Goal: Task Accomplishment & Management: Complete application form

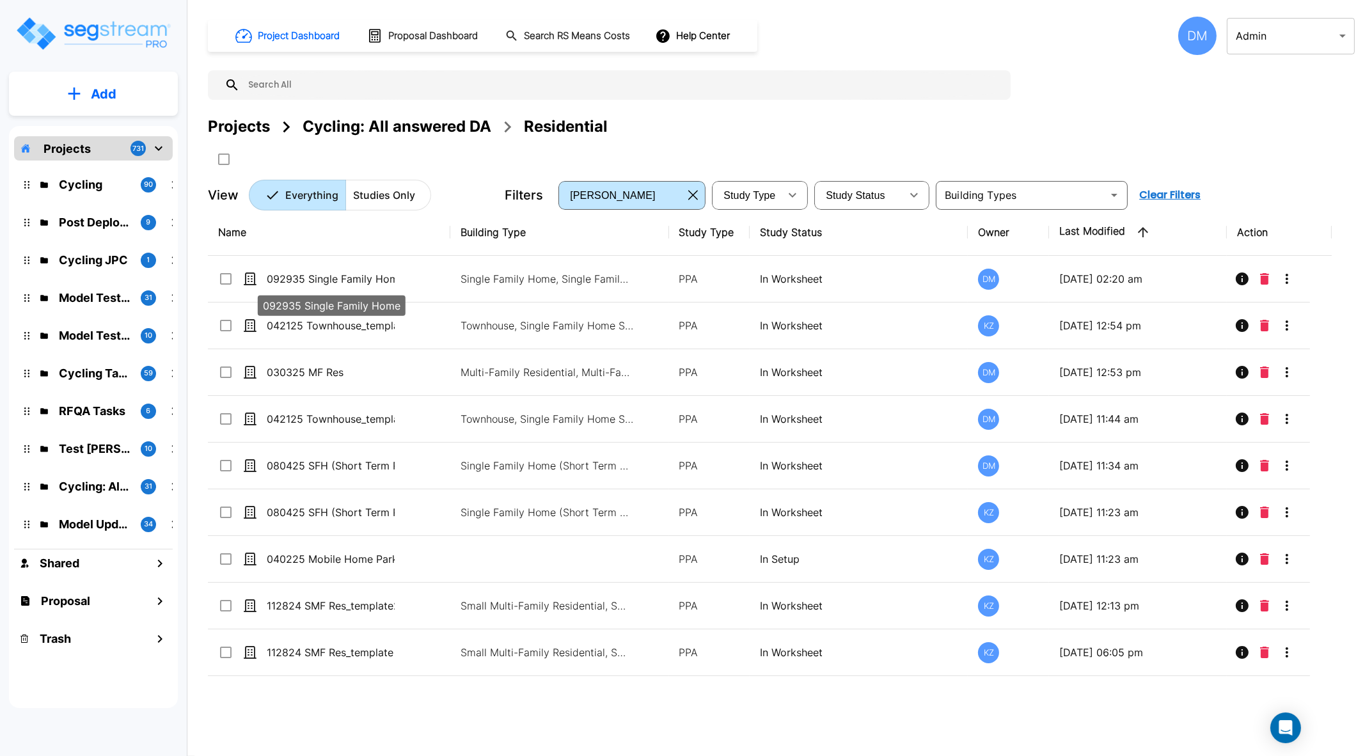
click at [342, 275] on p "092935 Single Family Home" at bounding box center [331, 278] width 128 height 15
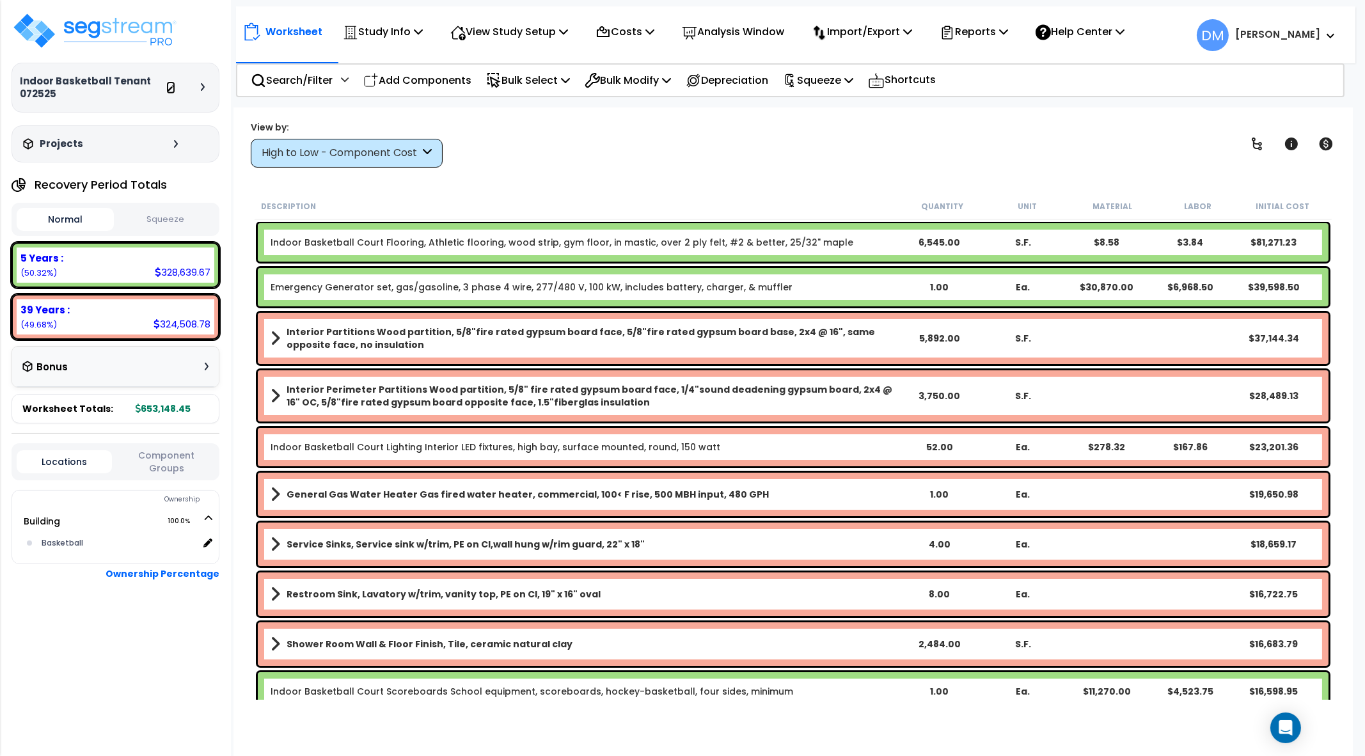
click at [170, 88] on icon at bounding box center [171, 89] width 6 height 8
click at [559, 27] on p "View Study Setup" at bounding box center [509, 31] width 118 height 17
click at [539, 86] on link "View Questionnaire" at bounding box center [507, 88] width 127 height 26
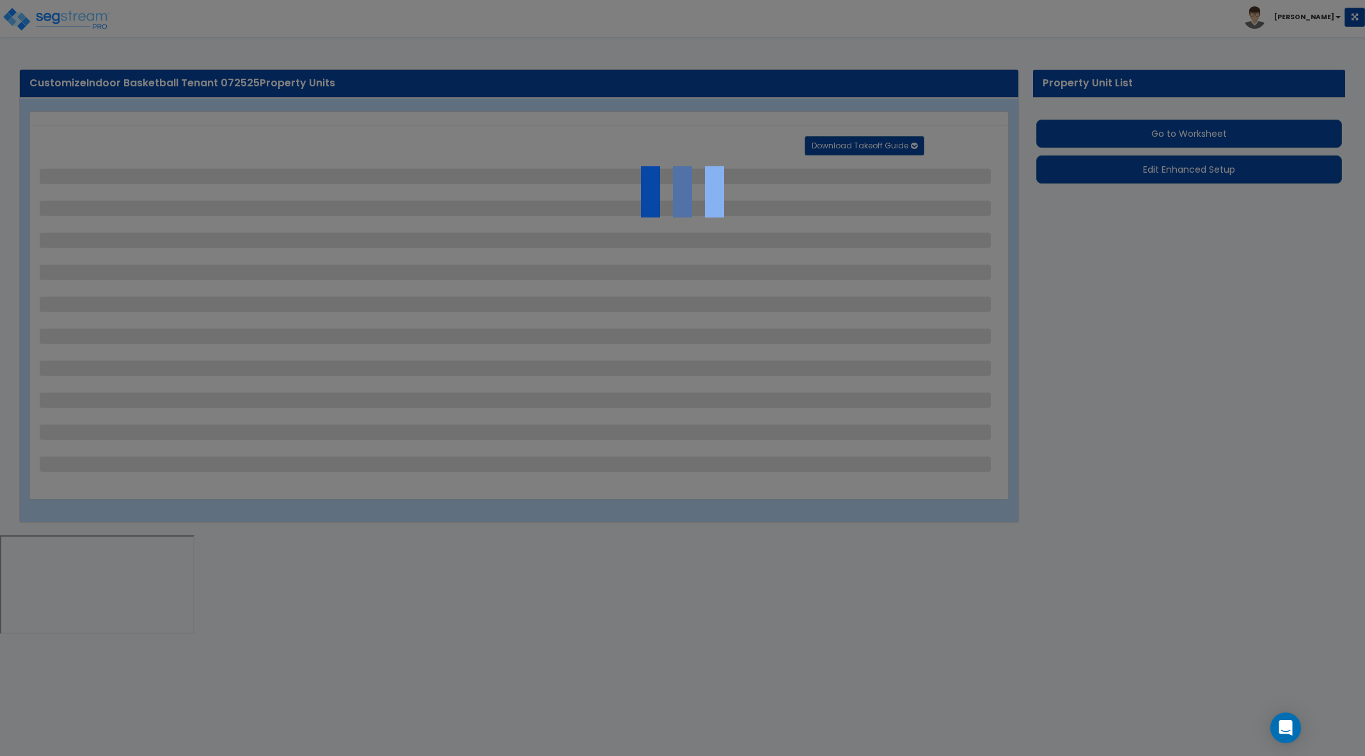
select select "2"
select select "3"
select select "1"
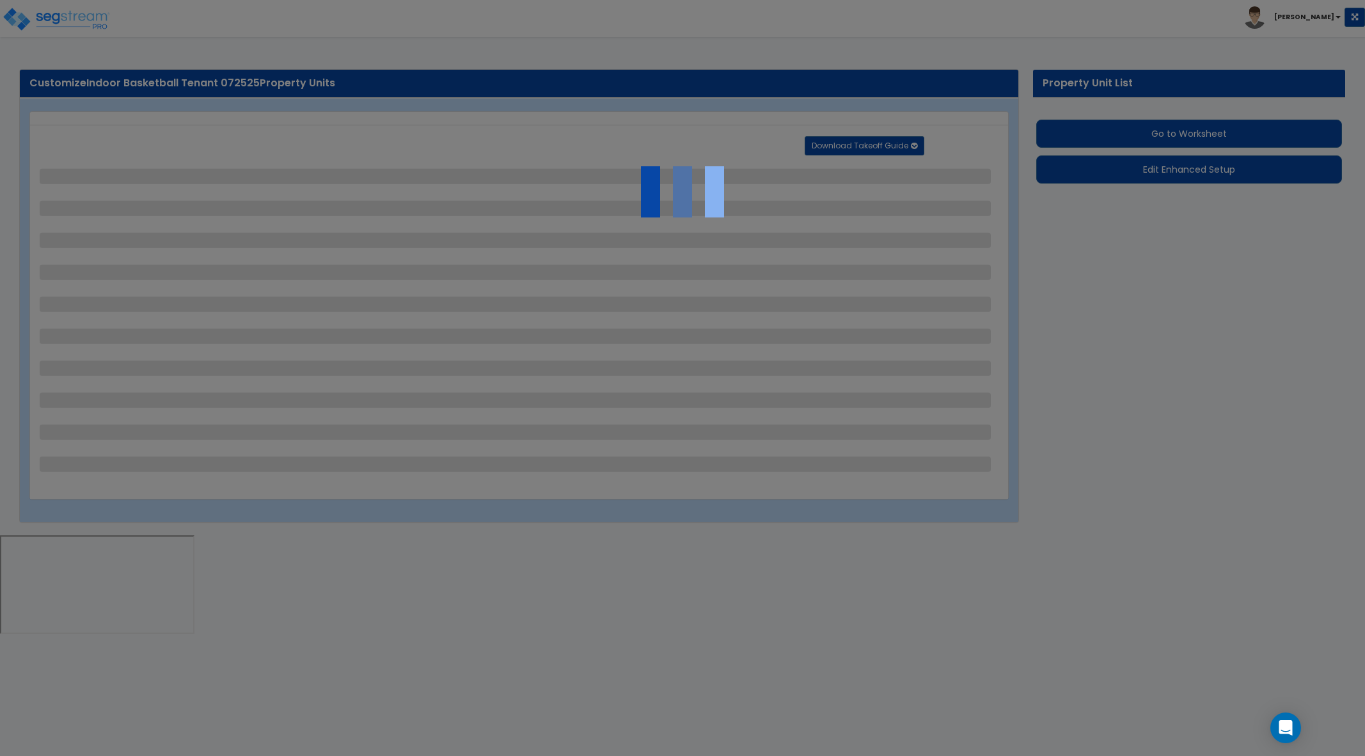
select select "1"
select select "3"
select select "1"
select select "2"
select select "1"
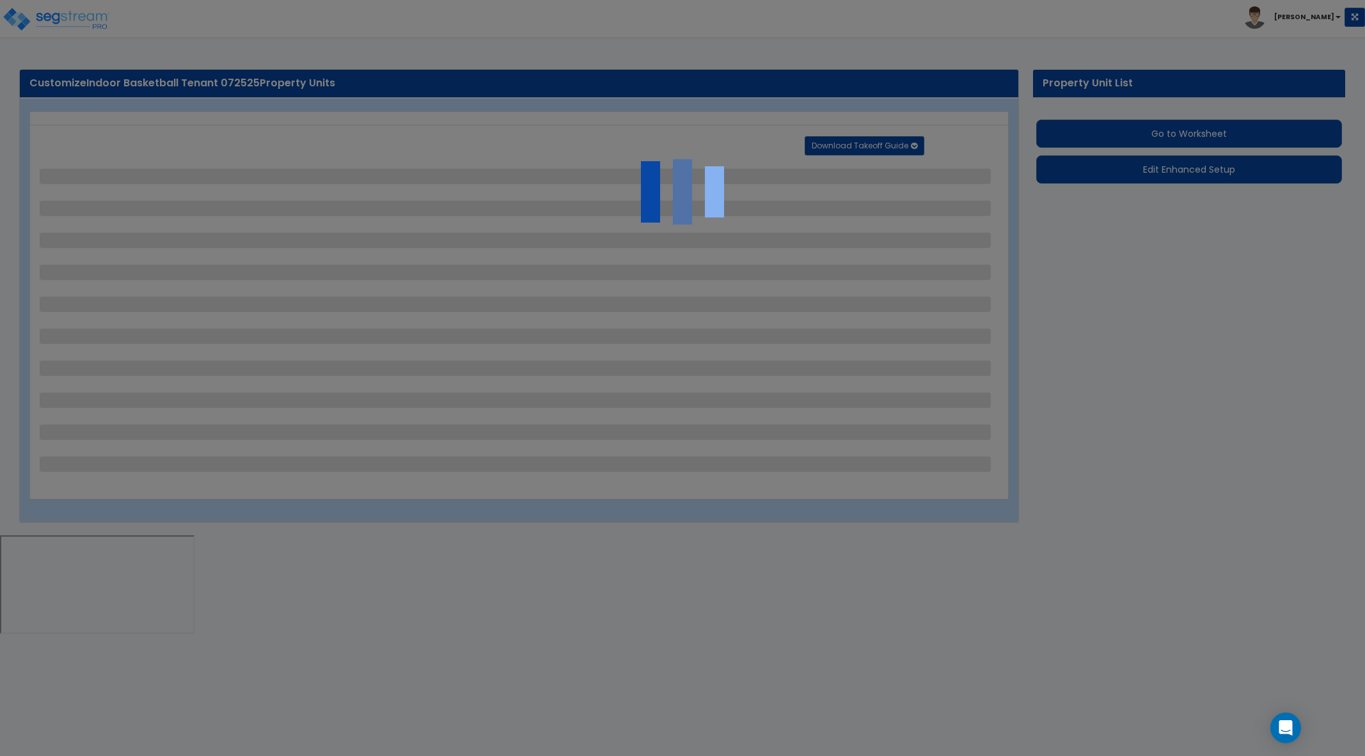
select select "2"
select select "1"
select select "2"
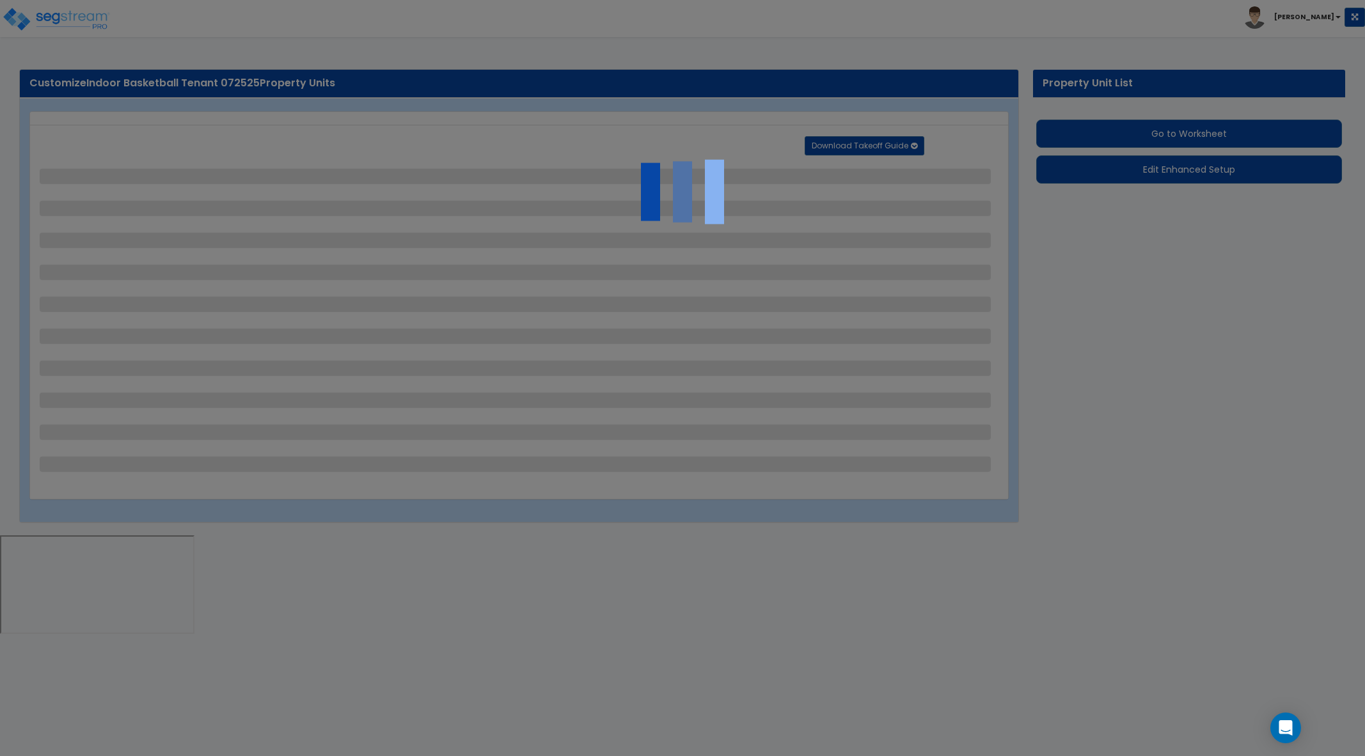
select select "1"
select select "3"
select select "2"
select select "3"
select select "1"
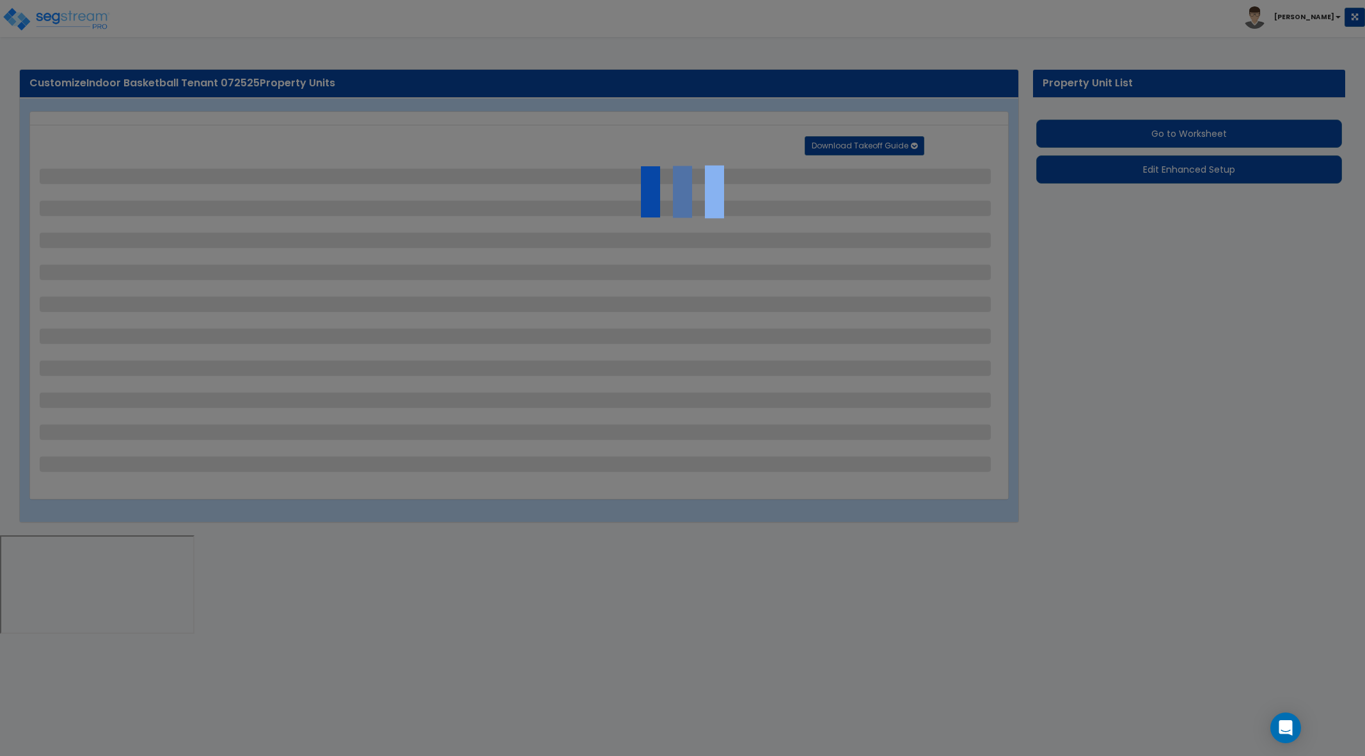
select select "1"
select select "4"
select select "2"
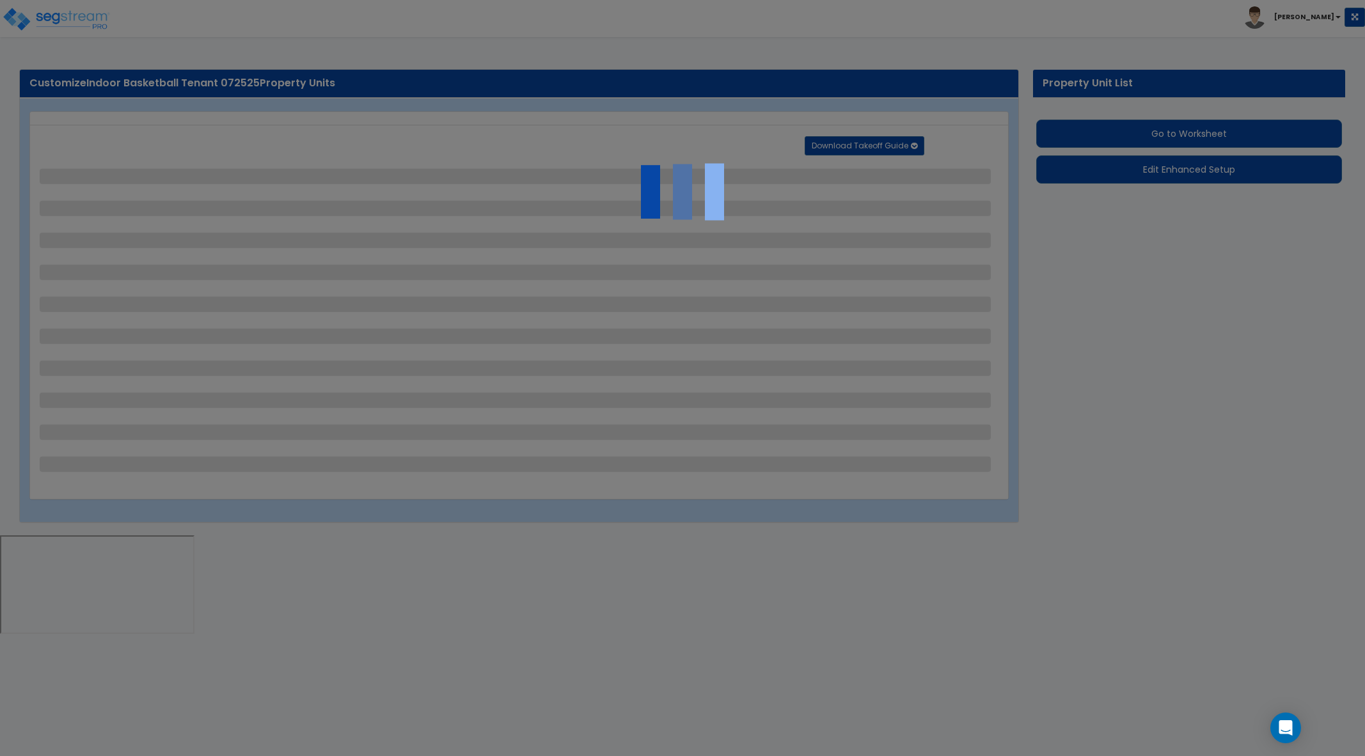
select select "3"
select select "7"
select select "2"
select select "5"
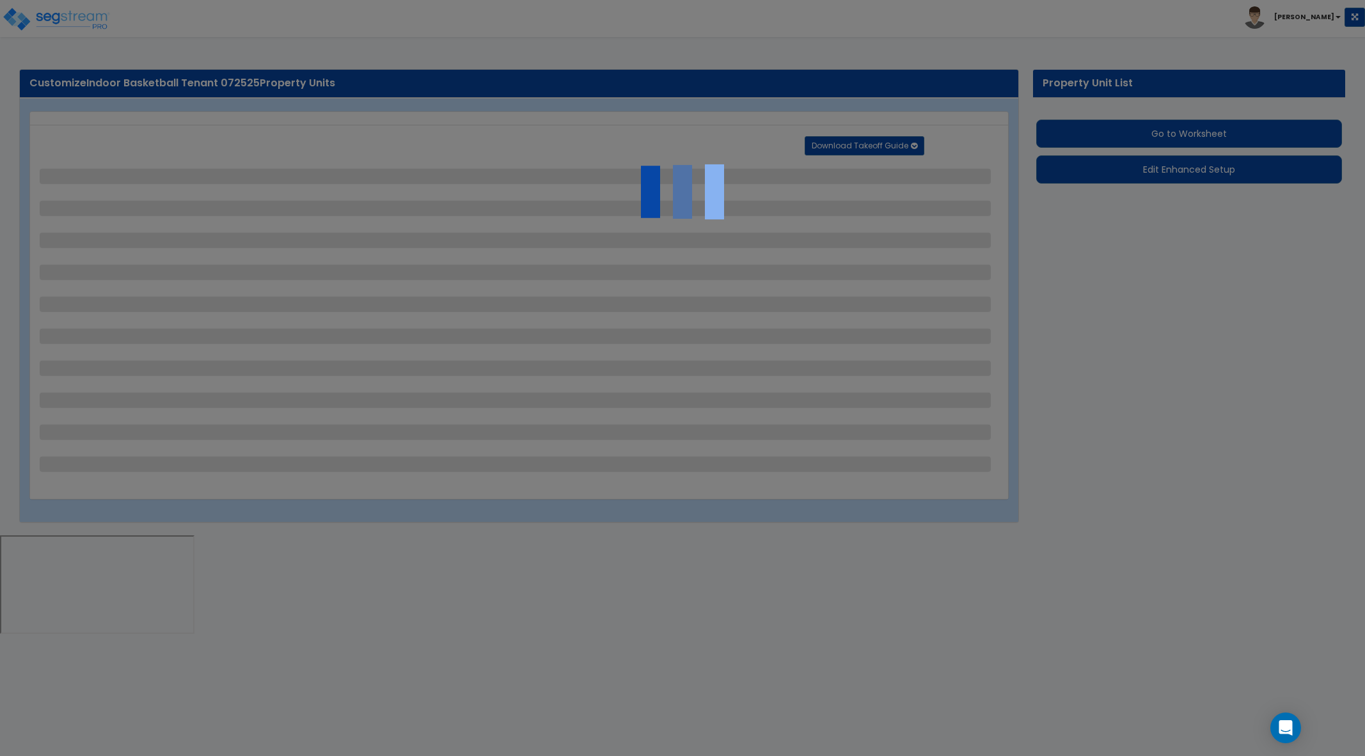
select select "1"
select select "7"
select select "1"
select select "2"
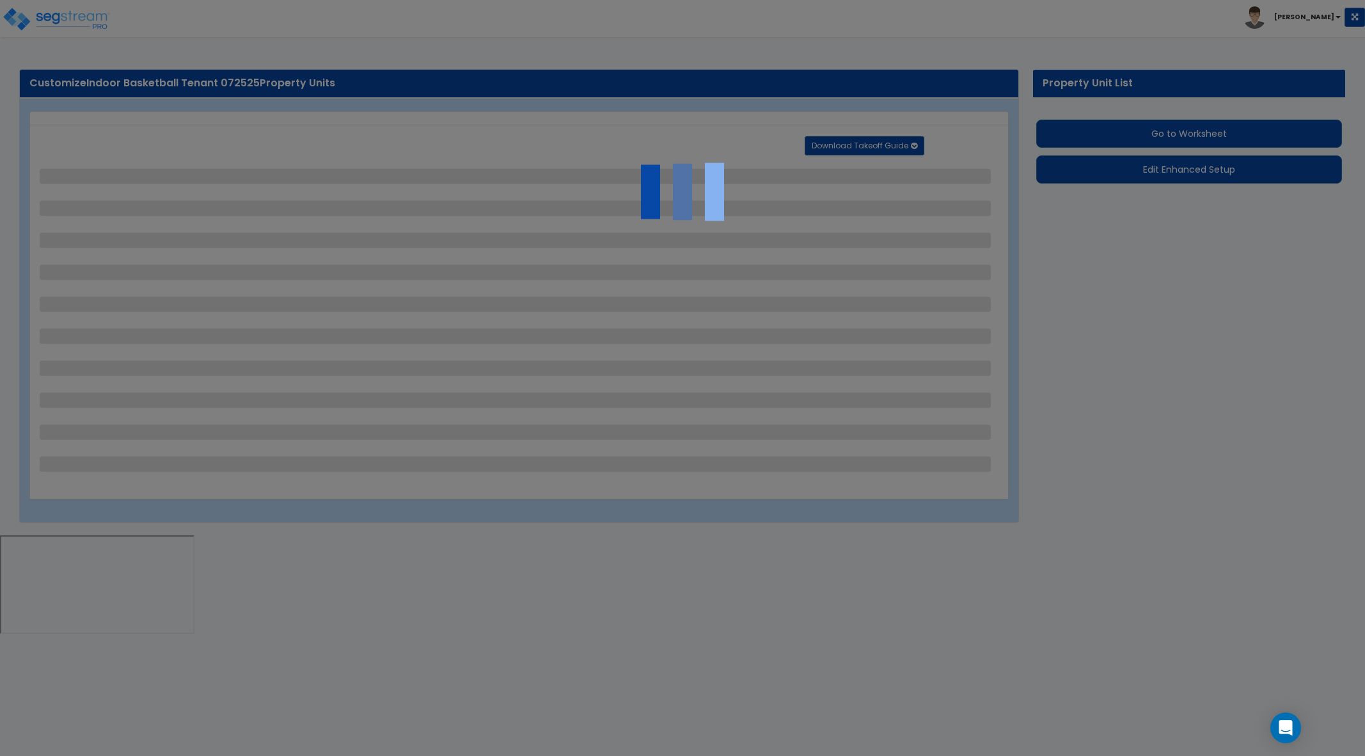
select select "3"
select select "1"
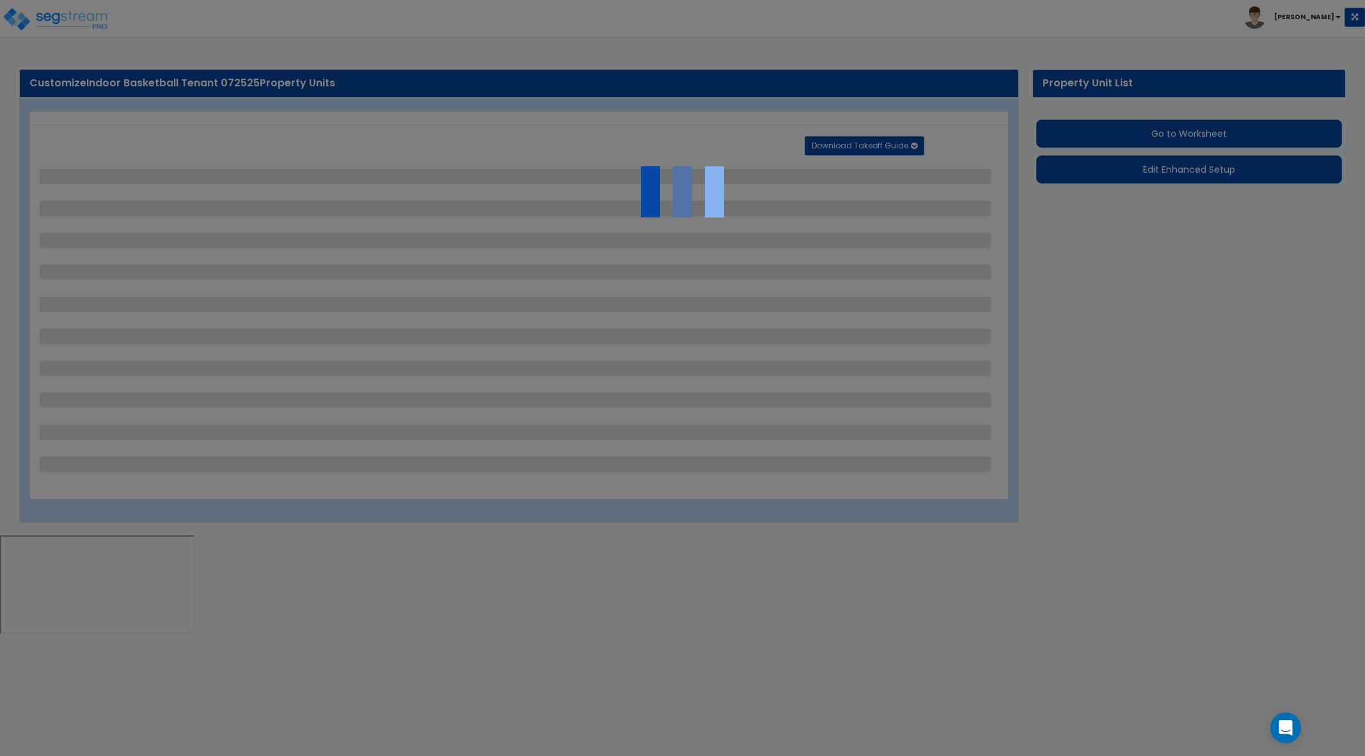
select select "7"
select select "1"
select select "2"
select select "1"
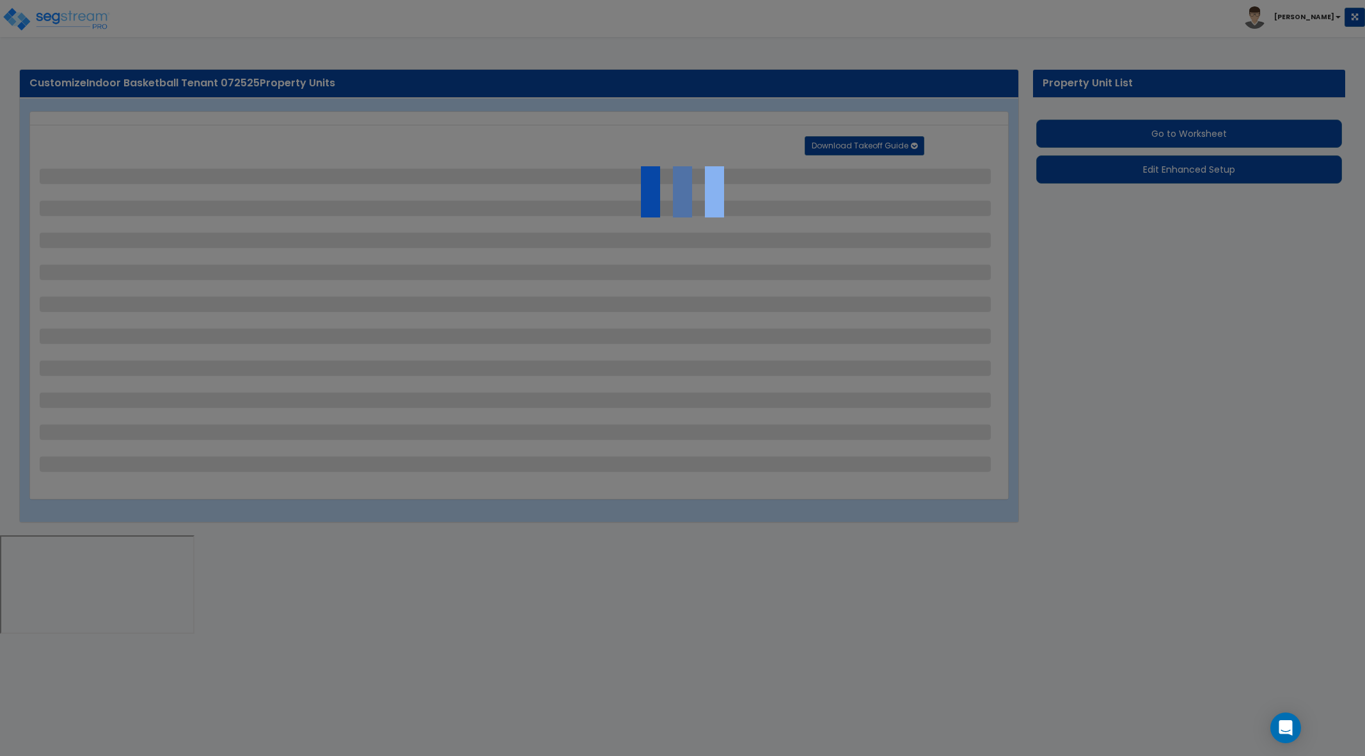
select select "1"
select select "4"
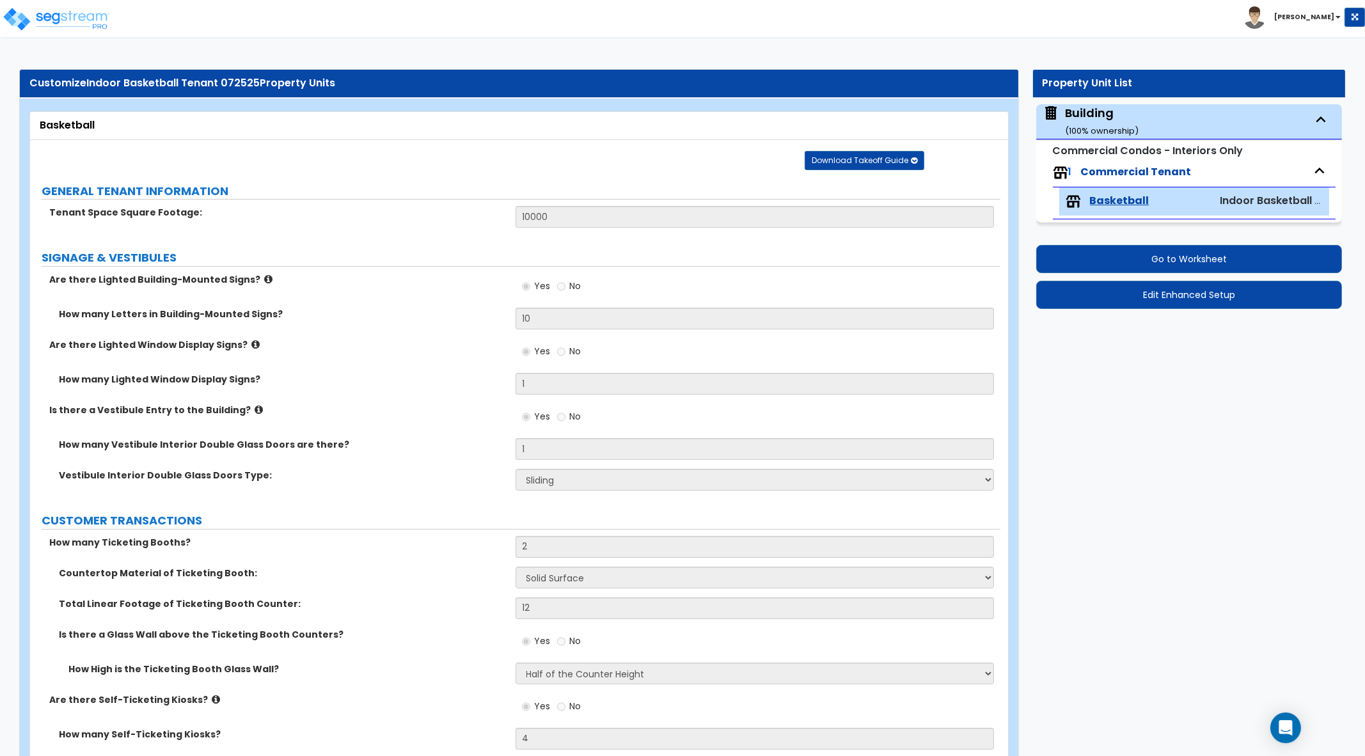
click at [1120, 123] on div "Building ( 100 % ownership)" at bounding box center [1103, 121] width 74 height 33
click at [1117, 203] on span "Basketball" at bounding box center [1119, 201] width 59 height 15
click at [899, 157] on span "Download Takeoff Guide" at bounding box center [860, 160] width 97 height 11
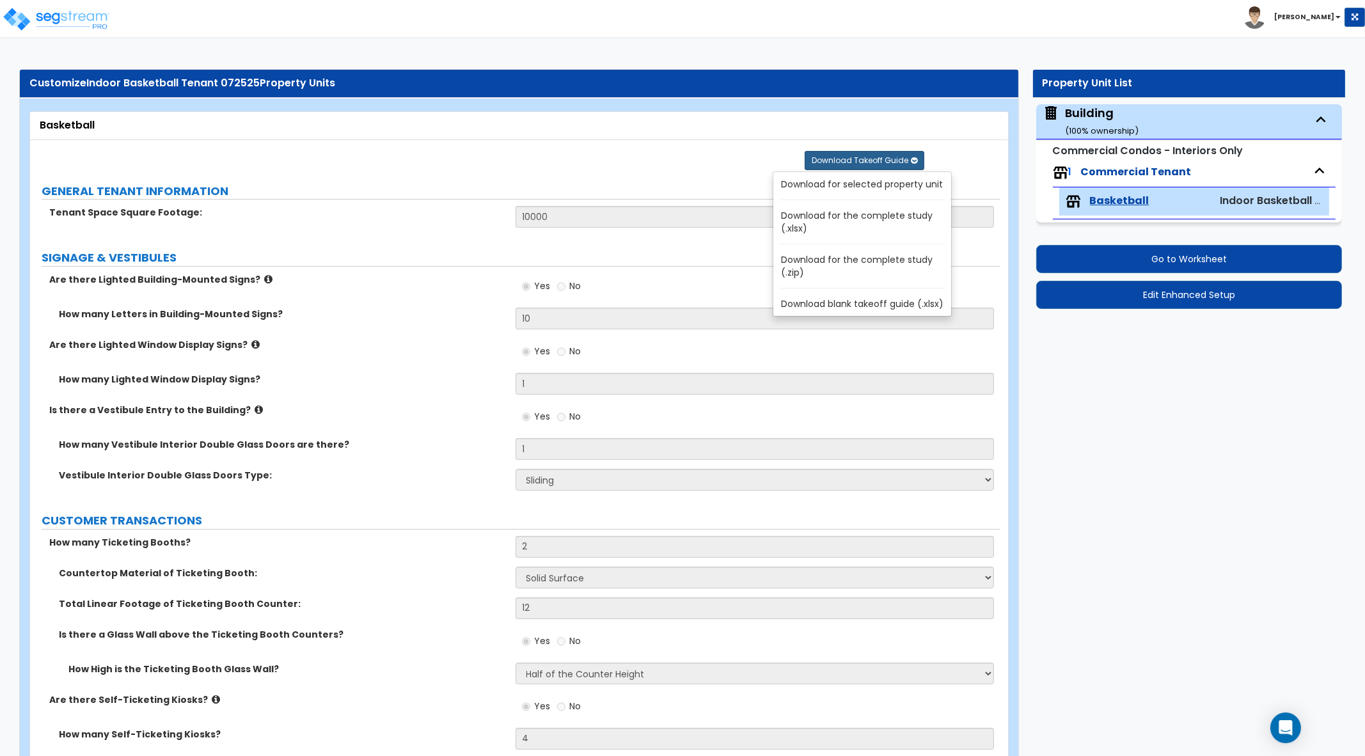
click at [882, 178] on link "Download for selected property unit" at bounding box center [864, 184] width 173 height 18
